Goal: Task Accomplishment & Management: Complete application form

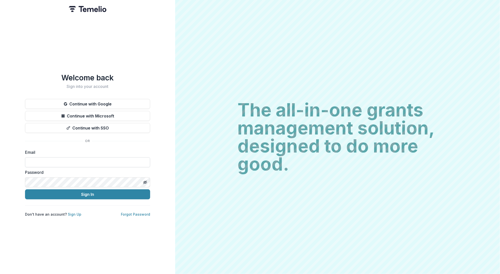
click at [38, 157] on input at bounding box center [87, 162] width 125 height 10
type input "**********"
click at [143, 182] on button "Toggle password visibility" at bounding box center [145, 182] width 8 height 8
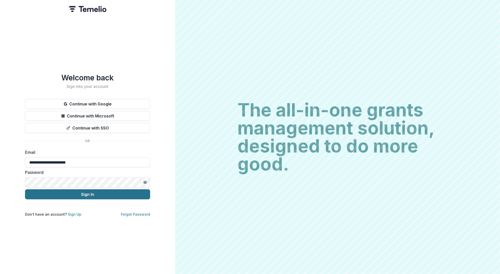
click at [81, 192] on button "Sign In" at bounding box center [87, 194] width 125 height 10
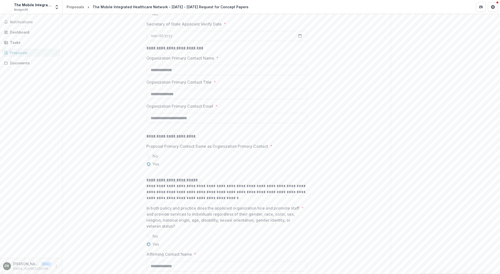
scroll to position [593, 0]
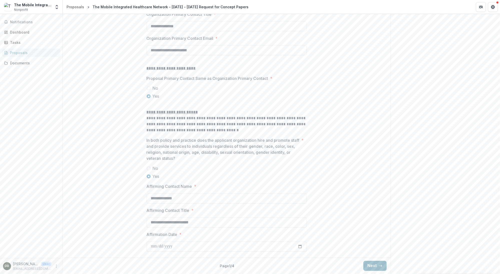
click at [374, 265] on button "Next" at bounding box center [374, 266] width 23 height 10
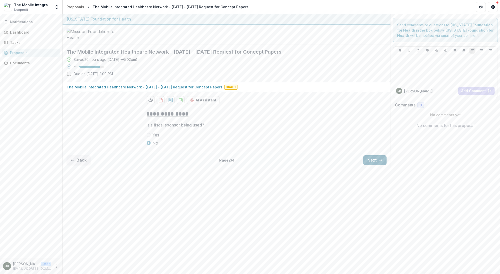
scroll to position [0, 0]
click at [380, 162] on icon "button" at bounding box center [380, 160] width 4 height 4
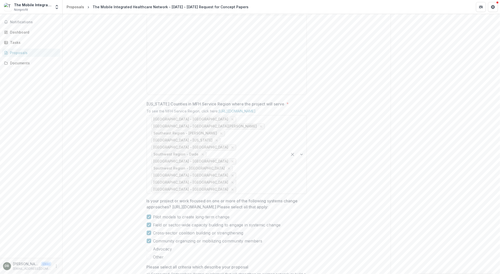
scroll to position [263, 0]
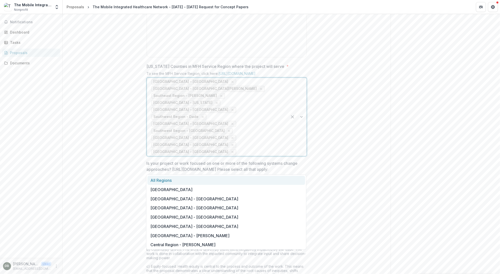
drag, startPoint x: 301, startPoint y: 143, endPoint x: 296, endPoint y: 146, distance: 6.3
click at [302, 156] on div at bounding box center [296, 117] width 19 height 78
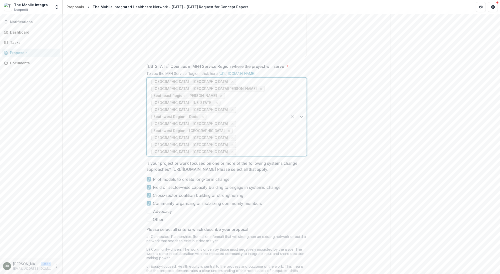
drag, startPoint x: 302, startPoint y: 144, endPoint x: 299, endPoint y: 143, distance: 3.3
click at [299, 145] on div at bounding box center [296, 117] width 19 height 78
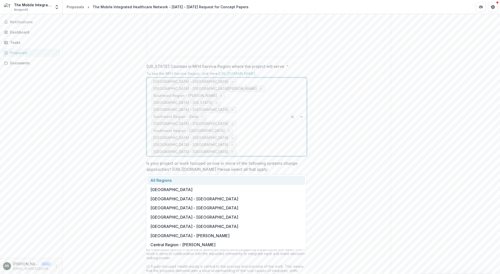
click at [299, 143] on div at bounding box center [296, 117] width 19 height 78
click at [301, 134] on div at bounding box center [296, 117] width 19 height 78
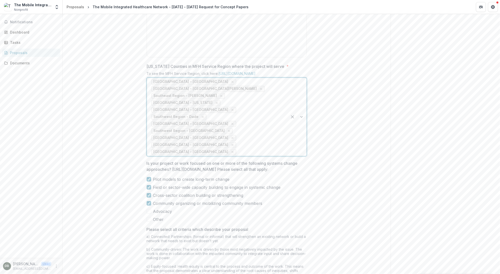
click at [301, 144] on div at bounding box center [296, 117] width 19 height 78
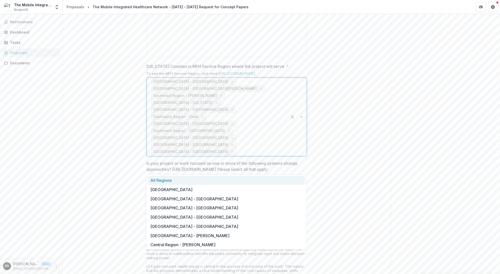
click at [301, 144] on div at bounding box center [296, 117] width 19 height 78
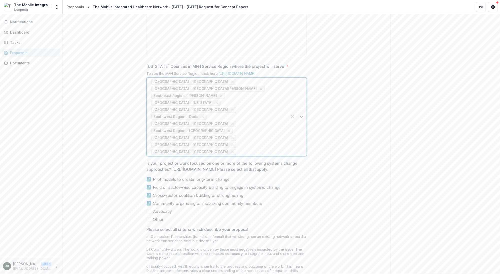
drag, startPoint x: 301, startPoint y: 144, endPoint x: 301, endPoint y: 132, distance: 12.3
click at [301, 132] on div at bounding box center [296, 117] width 19 height 78
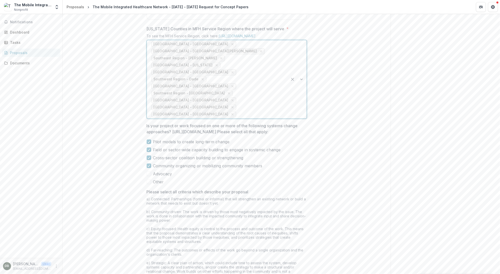
click at [272, 83] on div "[GEOGRAPHIC_DATA] - [GEOGRAPHIC_DATA] - [GEOGRAPHIC_DATA] [GEOGRAPHIC_DATA] - […" at bounding box center [217, 79] width 141 height 78
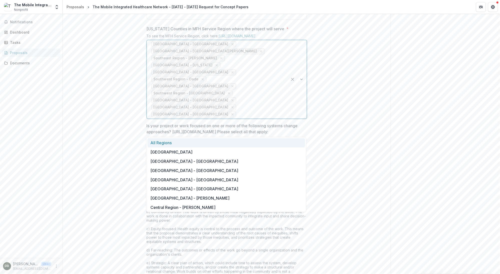
click at [410, 99] on div "Send comments or questions to [US_STATE] Foundation for Health in the box below…" at bounding box center [444, 27] width 109 height 626
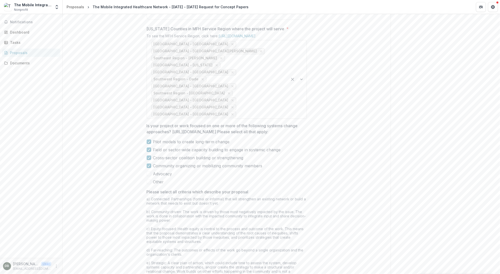
scroll to position [387, 0]
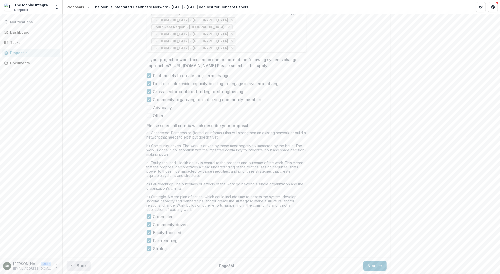
click at [83, 265] on button "Back" at bounding box center [79, 266] width 24 height 10
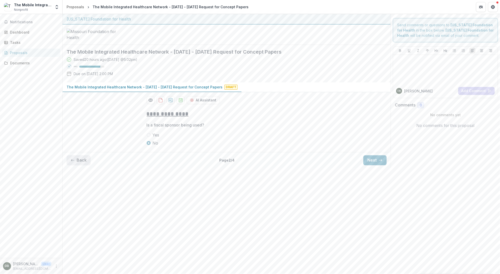
click at [74, 165] on button "Back" at bounding box center [79, 160] width 24 height 10
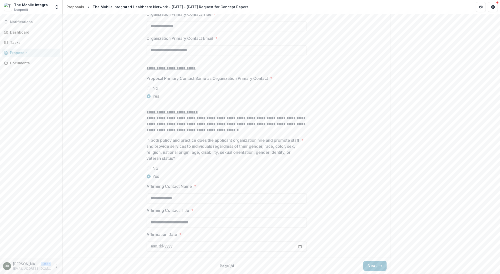
scroll to position [593, 0]
click at [378, 265] on icon "button" at bounding box center [380, 266] width 4 height 4
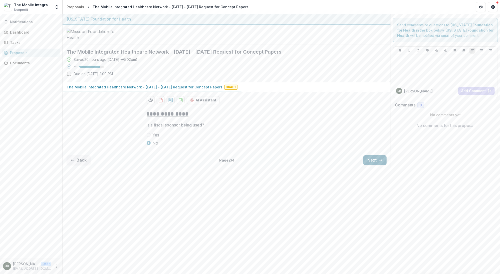
scroll to position [0, 0]
click at [377, 165] on button "Next" at bounding box center [374, 160] width 23 height 10
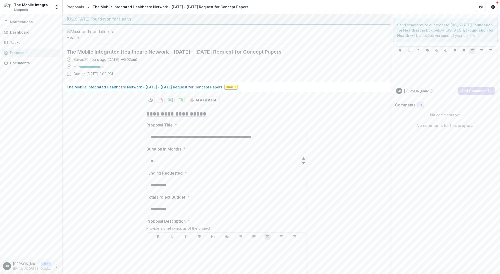
scroll to position [75, 0]
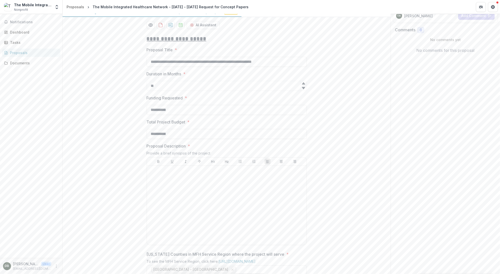
drag, startPoint x: 175, startPoint y: 150, endPoint x: 138, endPoint y: 150, distance: 37.3
type input "**"
drag, startPoint x: 183, startPoint y: 173, endPoint x: 133, endPoint y: 172, distance: 50.5
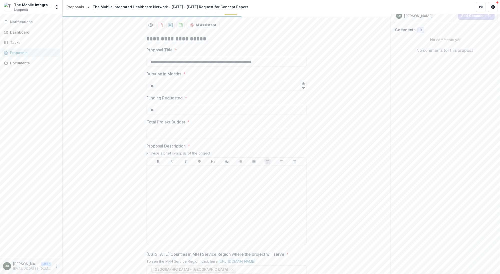
type input "**"
drag, startPoint x: 147, startPoint y: 141, endPoint x: 146, endPoint y: 143, distance: 2.6
drag, startPoint x: 158, startPoint y: 151, endPoint x: 148, endPoint y: 147, distance: 11.1
click at [148, 115] on input "**" at bounding box center [227, 110] width 160 height 10
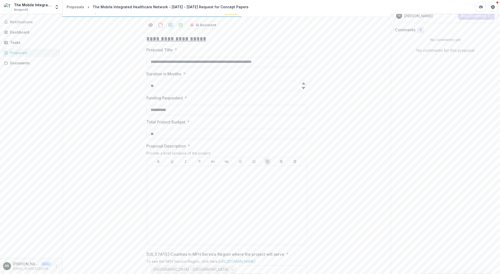
type input "**********"
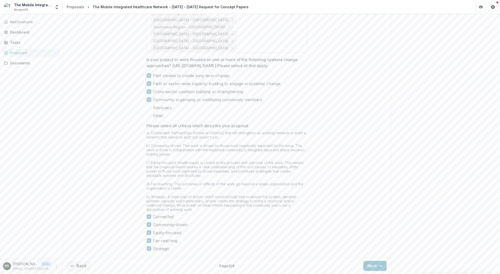
scroll to position [387, 0]
click at [374, 265] on button "Next" at bounding box center [374, 266] width 23 height 10
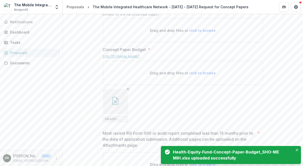
scroll to position [276, 0]
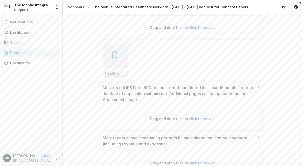
click at [114, 69] on button "button" at bounding box center [115, 56] width 25 height 25
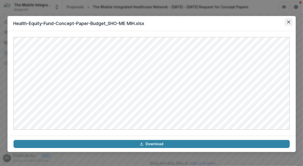
click at [287, 21] on icon "Close" at bounding box center [288, 22] width 3 height 3
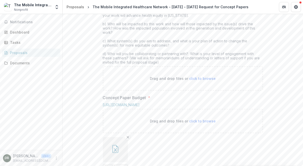
scroll to position [114, 0]
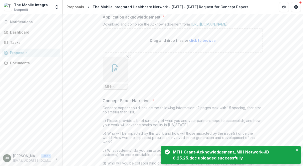
click at [116, 72] on icon "button" at bounding box center [115, 68] width 8 height 8
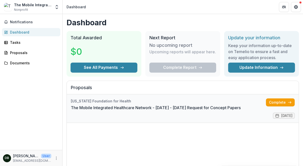
click at [104, 111] on link "The Mobile Integrated Healthcare Network - [DATE] - [DATE] Request for Concept …" at bounding box center [156, 108] width 170 height 6
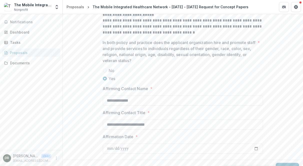
scroll to position [707, 0]
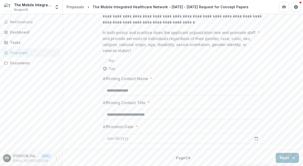
click at [283, 156] on button "Next" at bounding box center [287, 158] width 23 height 10
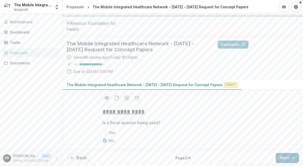
scroll to position [46, 0]
click at [283, 158] on button "Next" at bounding box center [287, 158] width 23 height 10
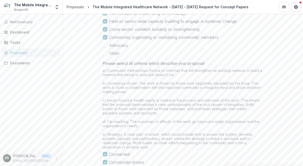
scroll to position [503, 0]
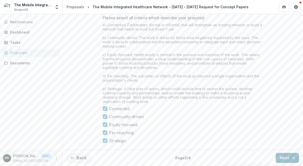
click at [279, 158] on button "Next" at bounding box center [287, 158] width 23 height 10
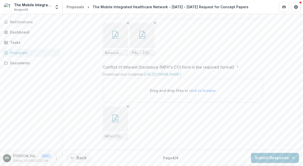
scroll to position [519, 0]
click at [79, 158] on button "Back" at bounding box center [79, 158] width 24 height 10
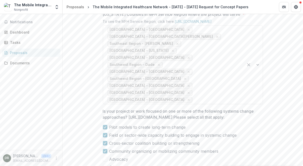
scroll to position [230, 0]
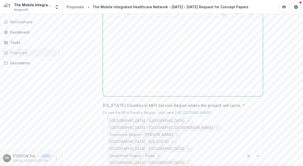
click at [115, 25] on p at bounding box center [183, 22] width 156 height 6
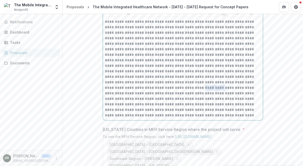
scroll to position [275, 0]
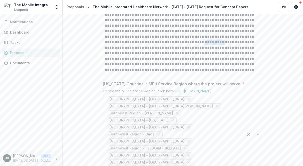
click at [252, 87] on label "Missouri Counties in MFH Service Region where the project will serve *" at bounding box center [181, 84] width 157 height 6
click at [195, 166] on input "Missouri Counties in MFH Service Region where the project will serve *" at bounding box center [193, 169] width 1 height 6
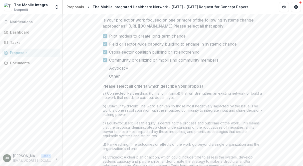
scroll to position [527, 0]
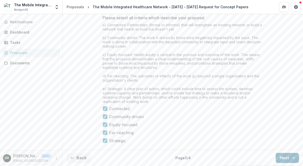
click at [283, 156] on button "Next" at bounding box center [287, 158] width 23 height 10
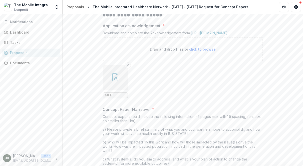
scroll to position [60, 0]
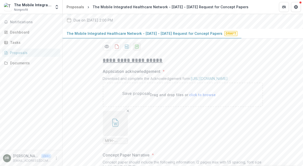
click at [137, 49] on icon "download-proposal" at bounding box center [136, 46] width 5 height 5
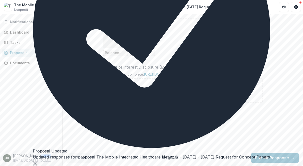
scroll to position [560, 0]
click at [73, 157] on icon "button" at bounding box center [73, 158] width 4 height 4
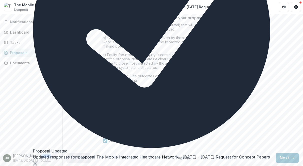
click at [73, 157] on icon "button" at bounding box center [73, 158] width 4 height 4
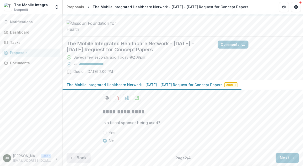
click at [74, 156] on icon "button" at bounding box center [73, 158] width 4 height 4
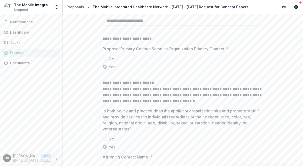
scroll to position [568, 0]
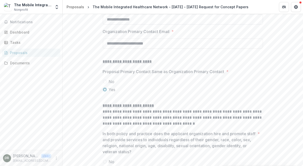
click at [119, 25] on input "**********" at bounding box center [183, 20] width 160 height 10
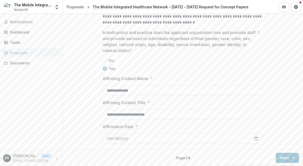
scroll to position [707, 0]
type input "**********"
click at [280, 158] on button "Next" at bounding box center [287, 158] width 23 height 10
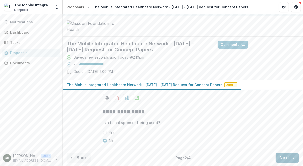
scroll to position [46, 0]
click at [288, 157] on button "Next" at bounding box center [287, 158] width 23 height 10
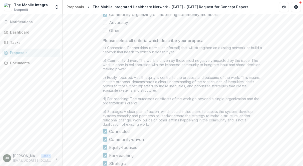
scroll to position [527, 0]
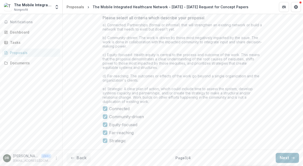
click at [281, 158] on button "Next" at bounding box center [287, 158] width 23 height 10
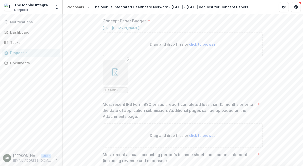
scroll to position [364, 0]
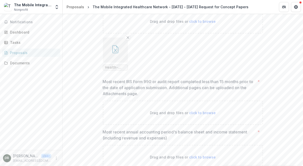
click at [120, 70] on span "Health-Equity-Fund-Concept-Paper-Budget_SHO-ME MIH.xlsx" at bounding box center [115, 67] width 21 height 4
click at [116, 63] on button "button" at bounding box center [115, 50] width 25 height 25
click at [4, 166] on icon "Close" at bounding box center [2, 169] width 4 height 4
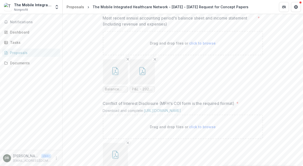
scroll to position [500, 0]
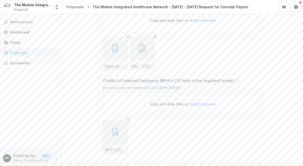
click at [113, 52] on icon "button" at bounding box center [115, 48] width 8 height 8
click at [4, 166] on icon "Close" at bounding box center [2, 169] width 4 height 4
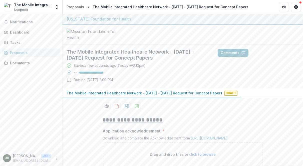
scroll to position [68, 0]
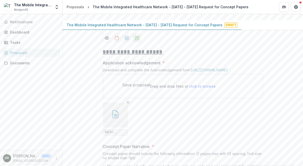
click at [137, 40] on icon "download-proposal" at bounding box center [137, 38] width 4 height 4
